Goal: Find specific page/section: Find specific page/section

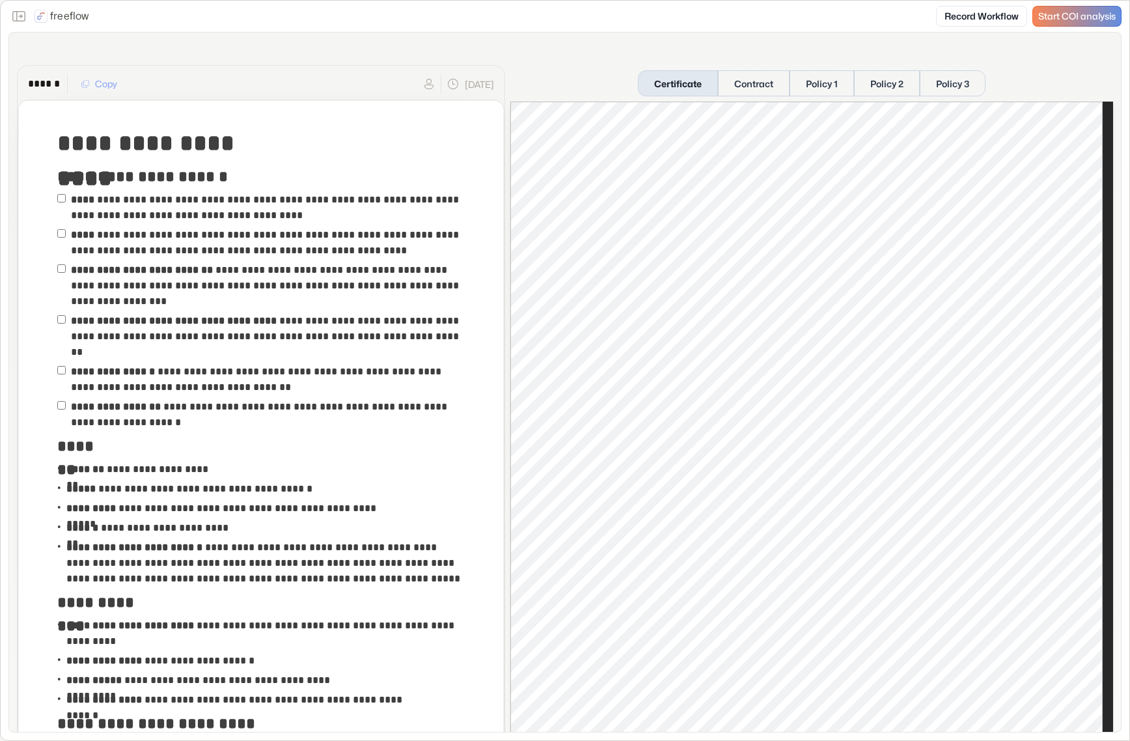
scroll to position [846, 0]
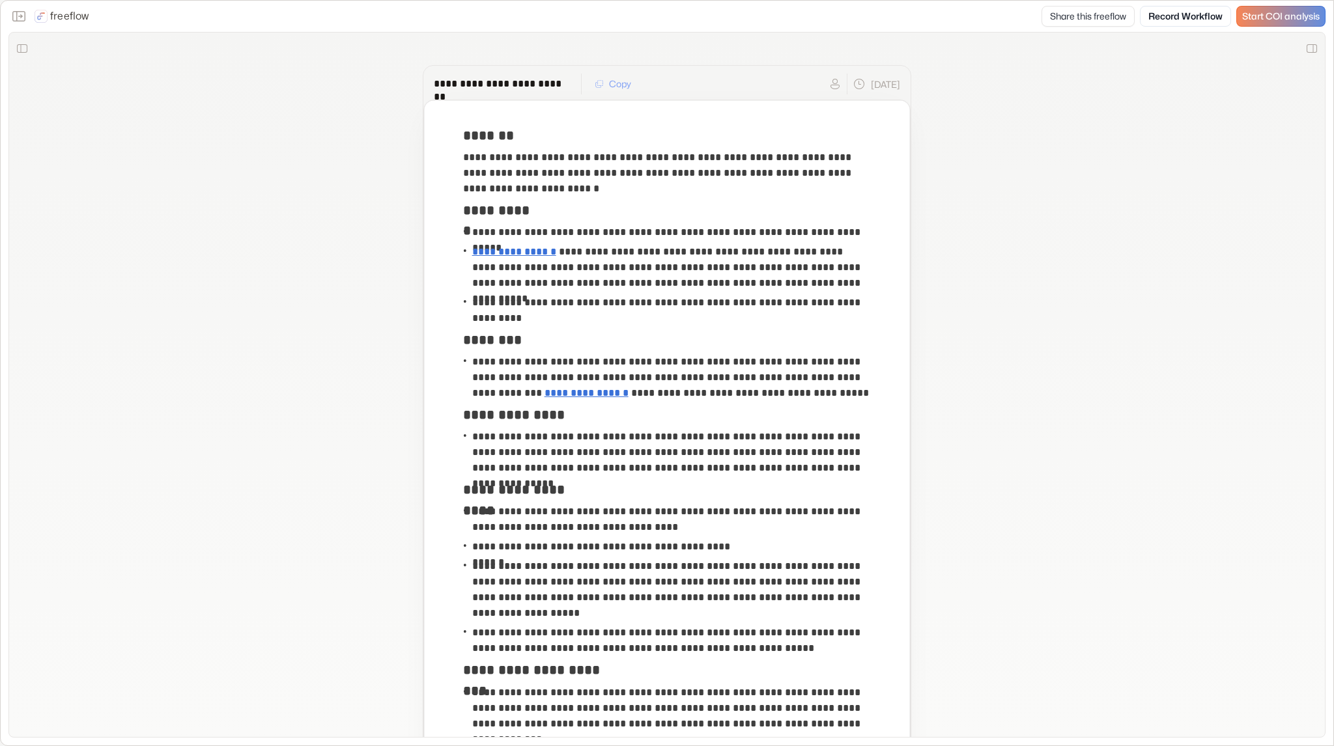
scroll to position [539, 0]
